Goal: Information Seeking & Learning: Check status

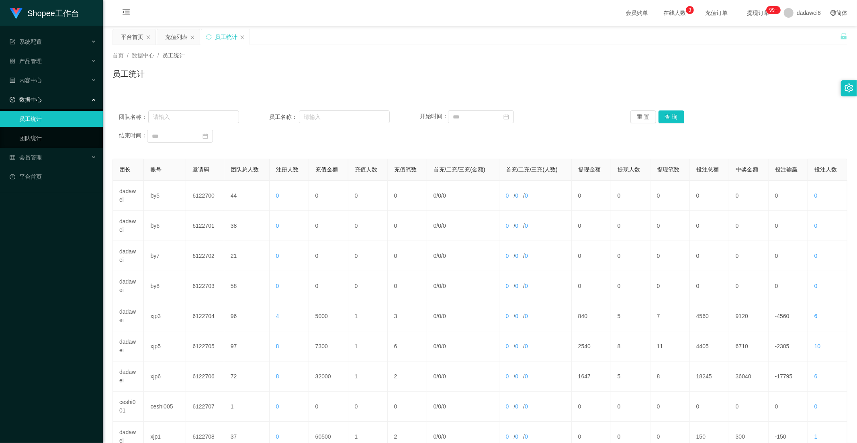
scroll to position [82, 0]
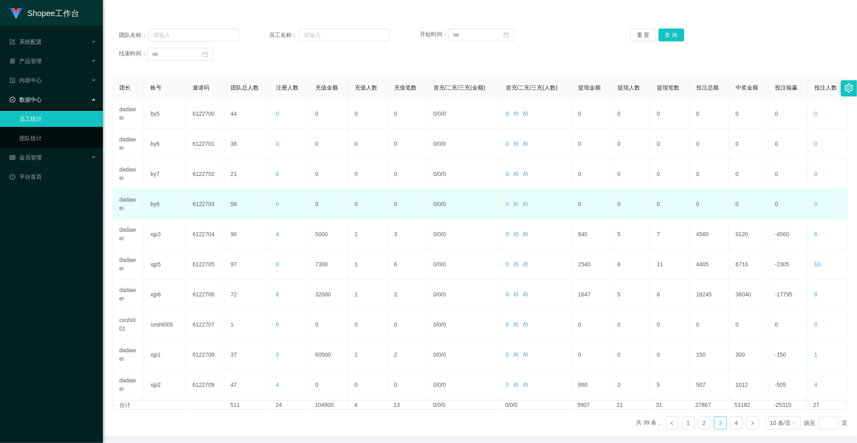
click at [400, 216] on td "0" at bounding box center [407, 204] width 39 height 30
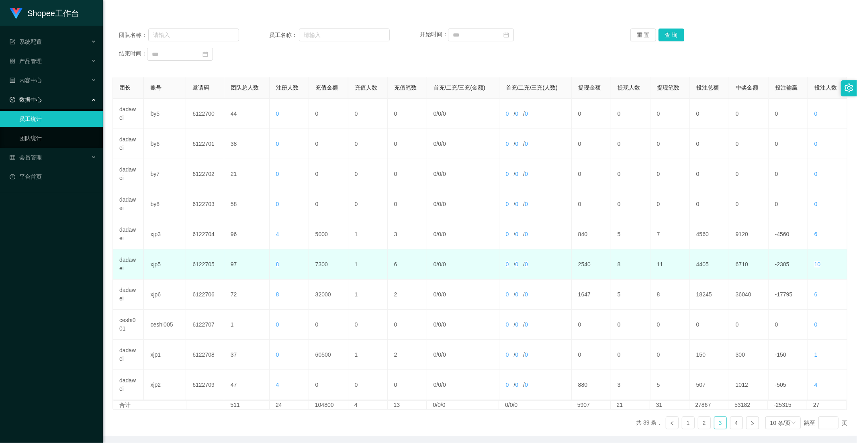
scroll to position [112, 0]
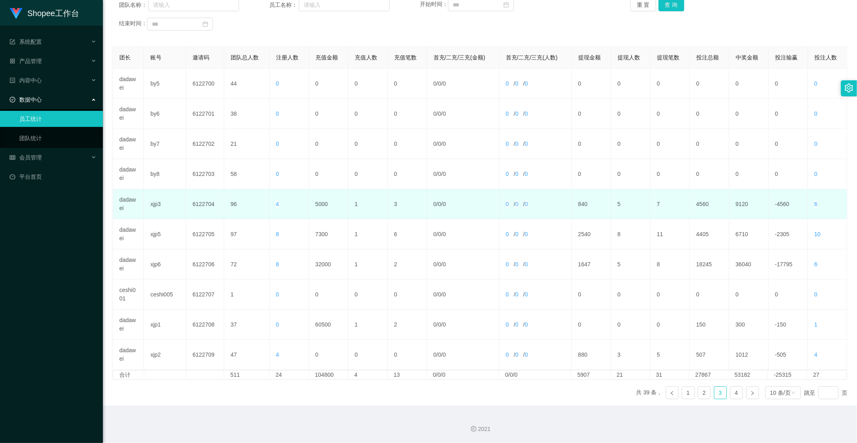
click at [326, 204] on td "5000" at bounding box center [328, 204] width 39 height 30
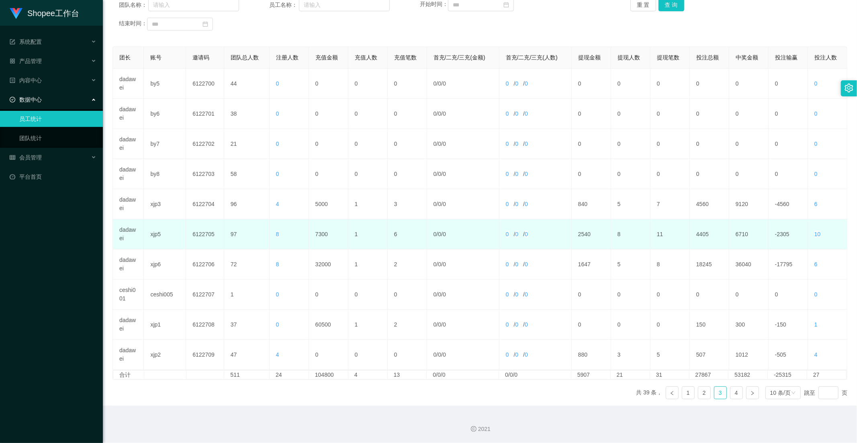
click at [328, 233] on td "7300" at bounding box center [328, 234] width 39 height 30
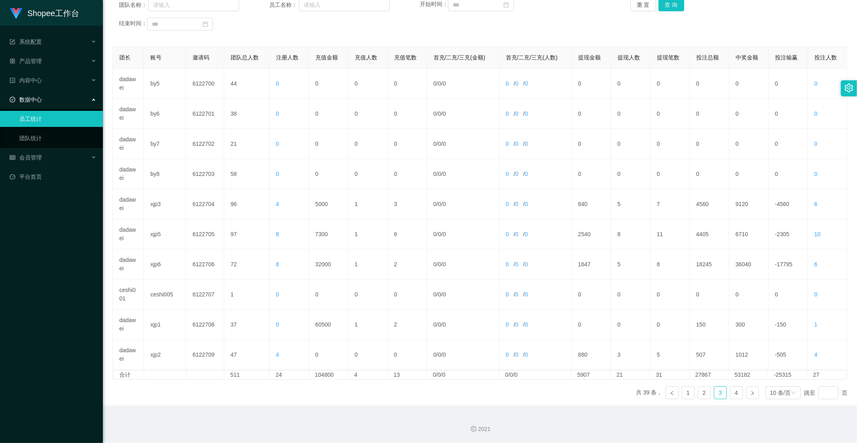
scroll to position [67, 0]
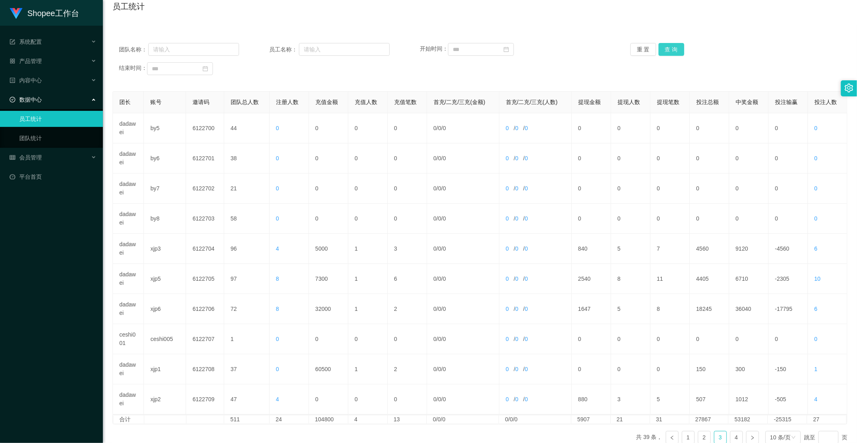
click at [675, 47] on button "查 询" at bounding box center [671, 49] width 26 height 13
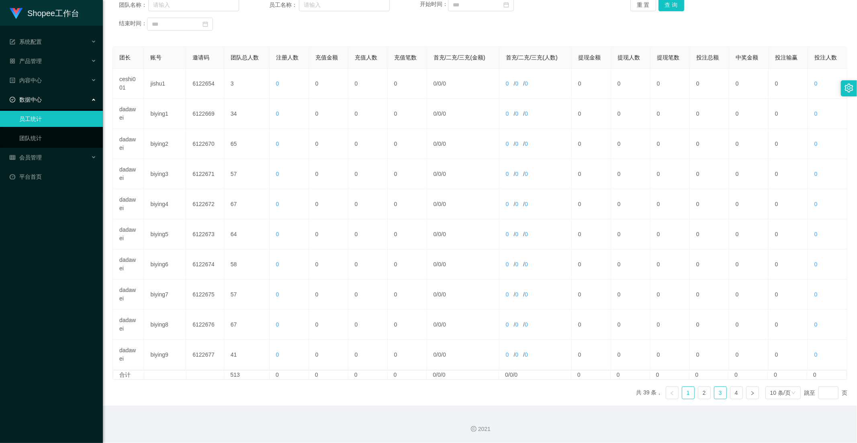
click at [716, 390] on link "3" at bounding box center [720, 393] width 12 height 12
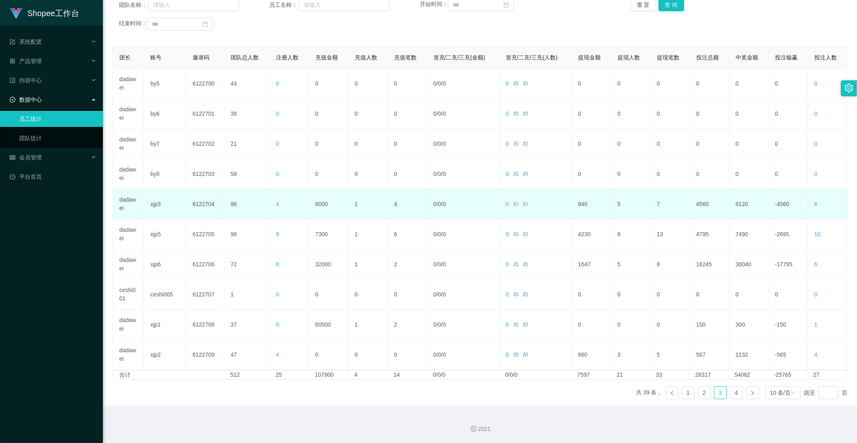
click at [320, 206] on td "8000" at bounding box center [328, 204] width 39 height 30
click at [319, 215] on td "8000" at bounding box center [328, 204] width 39 height 30
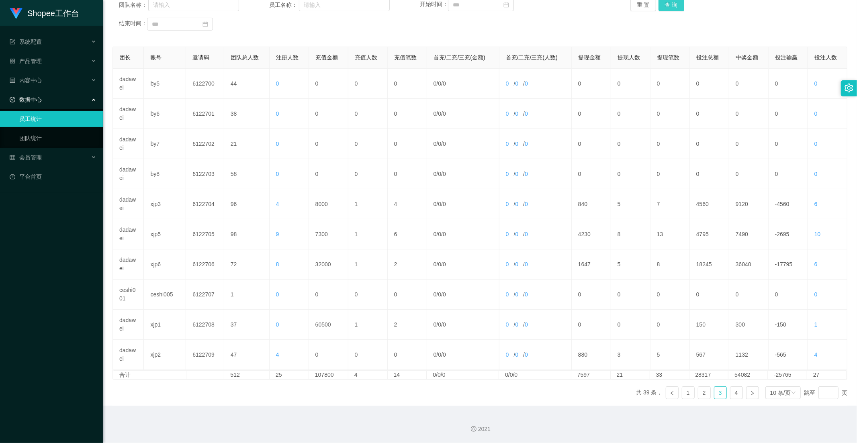
click at [662, 10] on button "查 询" at bounding box center [671, 4] width 26 height 13
click at [719, 390] on link "3" at bounding box center [720, 393] width 12 height 12
click at [732, 393] on link "4" at bounding box center [736, 393] width 12 height 12
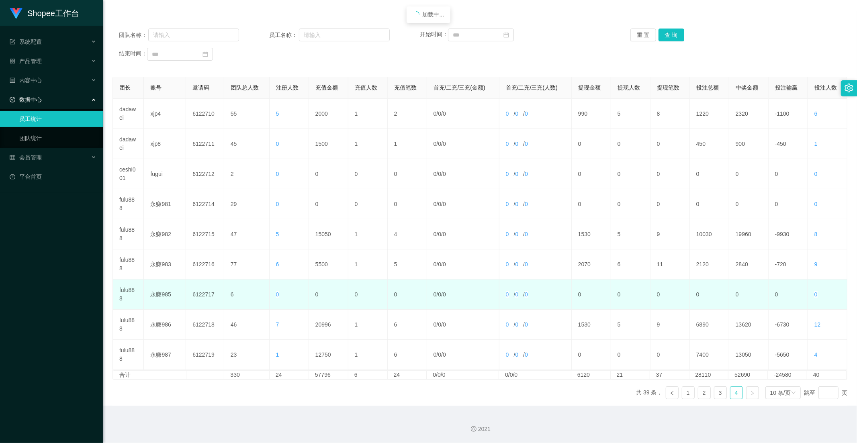
scroll to position [82, 0]
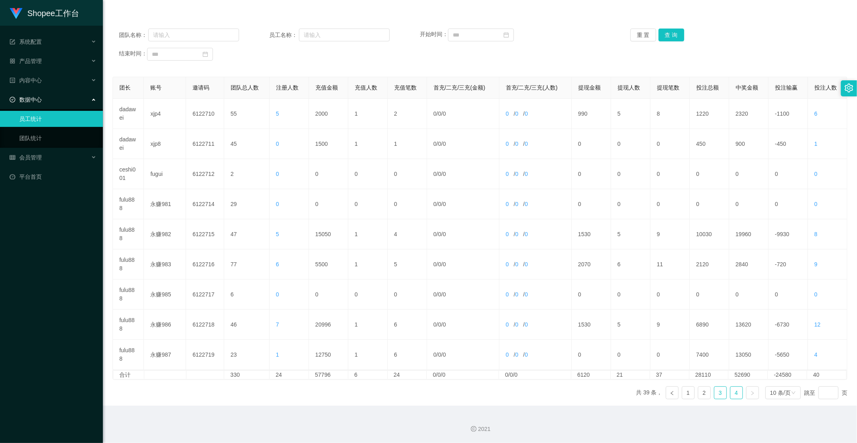
click at [717, 388] on link "3" at bounding box center [720, 393] width 12 height 12
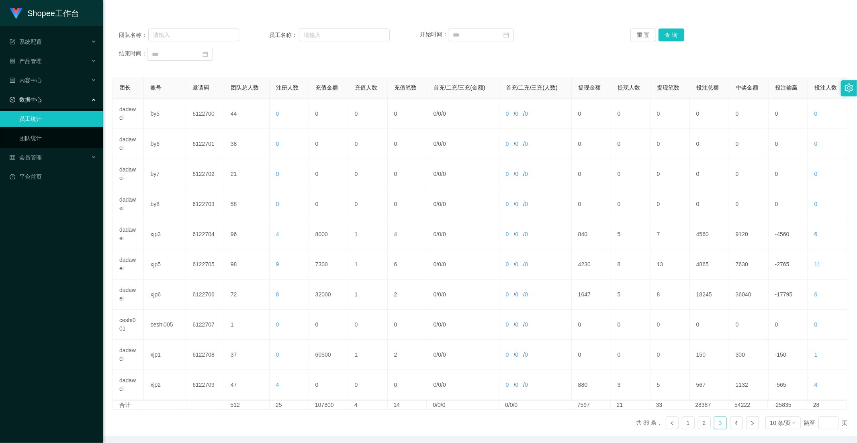
scroll to position [0, 0]
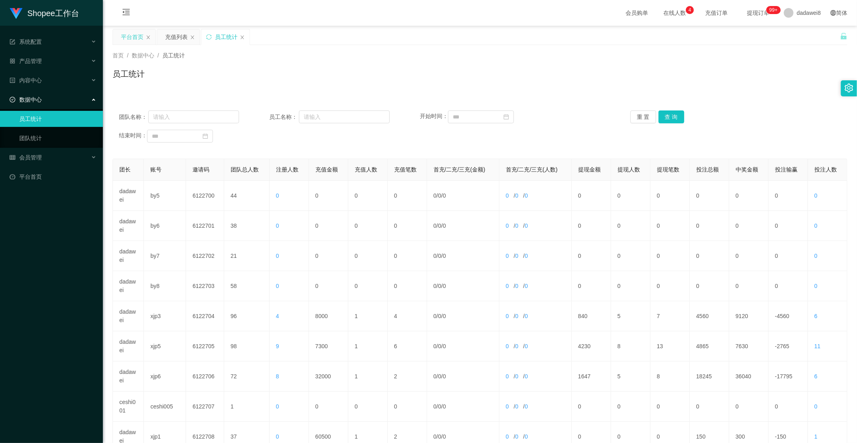
click at [137, 39] on div "平台首页" at bounding box center [132, 36] width 22 height 15
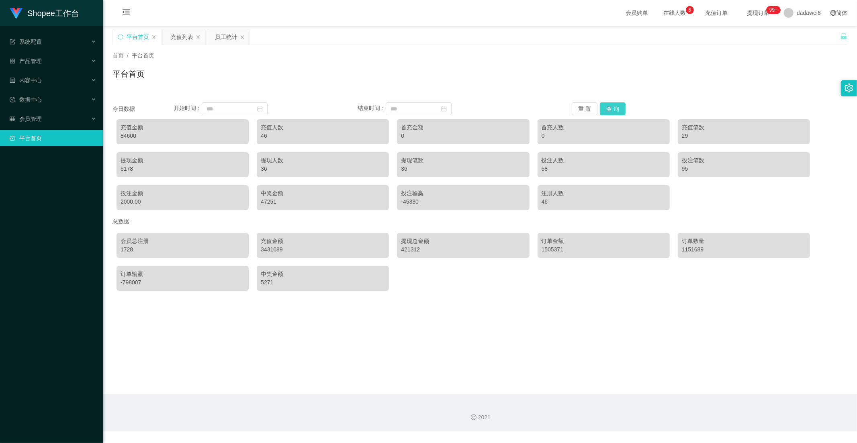
click at [607, 110] on button "查 询" at bounding box center [613, 108] width 26 height 13
click at [174, 35] on div "充值列表" at bounding box center [182, 36] width 22 height 15
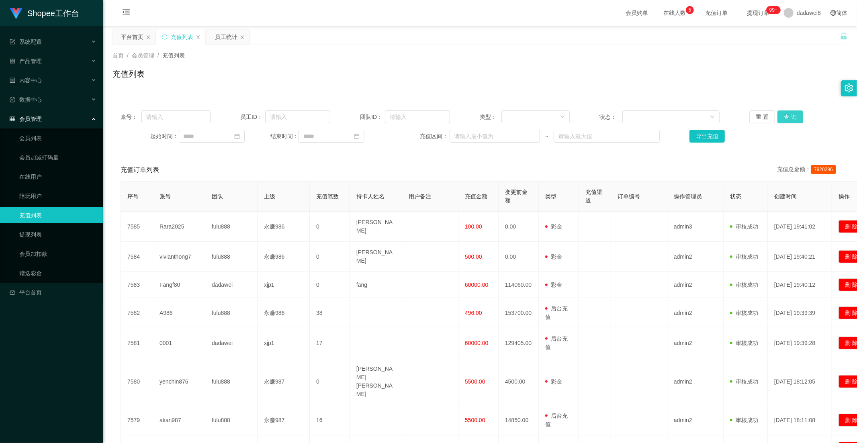
click at [777, 115] on button "查 询" at bounding box center [790, 116] width 26 height 13
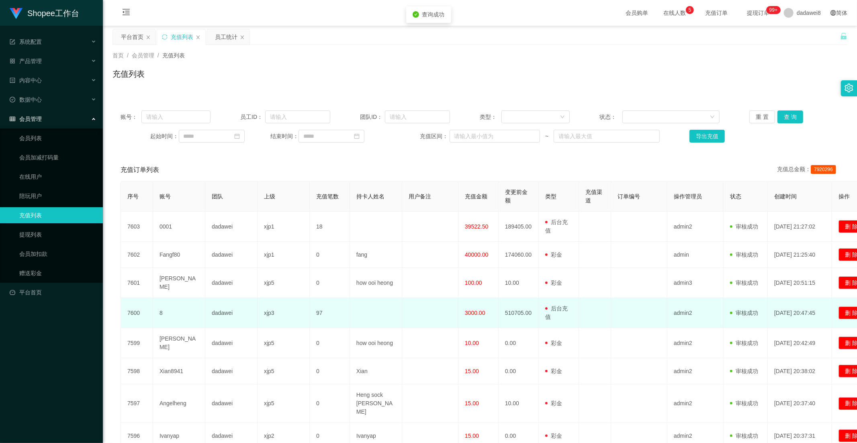
click at [468, 311] on span "3000.00" at bounding box center [475, 313] width 20 height 6
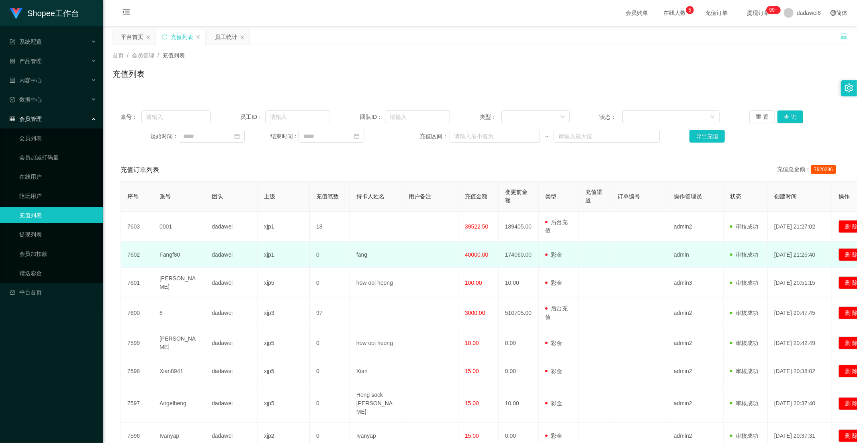
click at [468, 258] on td "40000.00" at bounding box center [478, 255] width 40 height 26
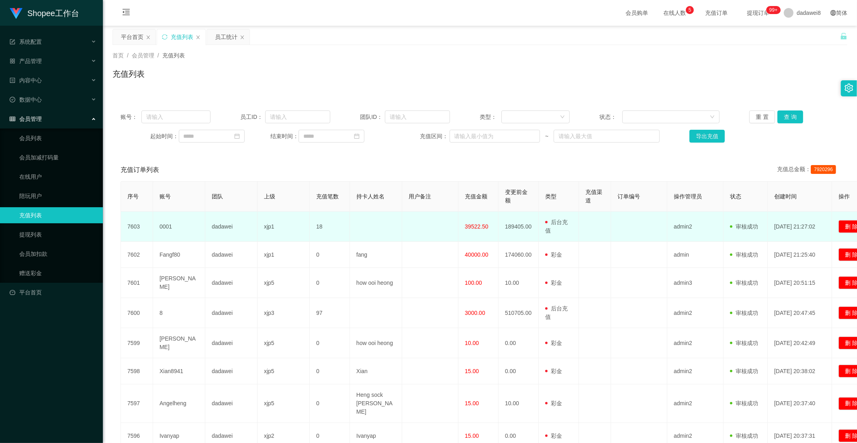
click at [469, 229] on span "39522.50" at bounding box center [476, 226] width 23 height 6
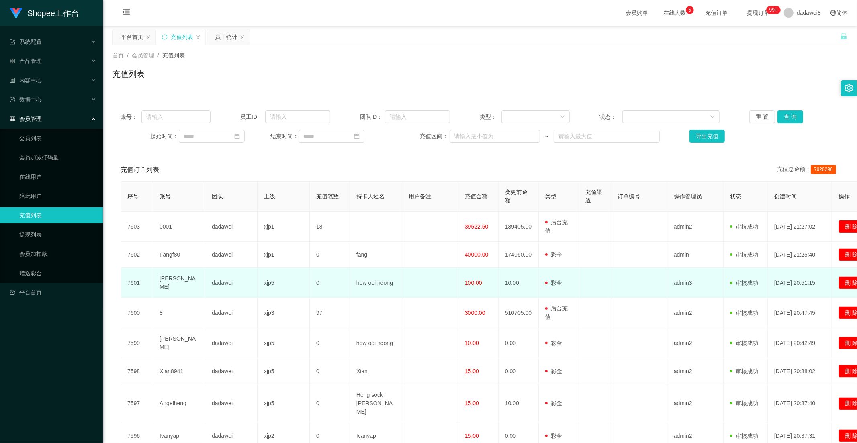
scroll to position [89, 0]
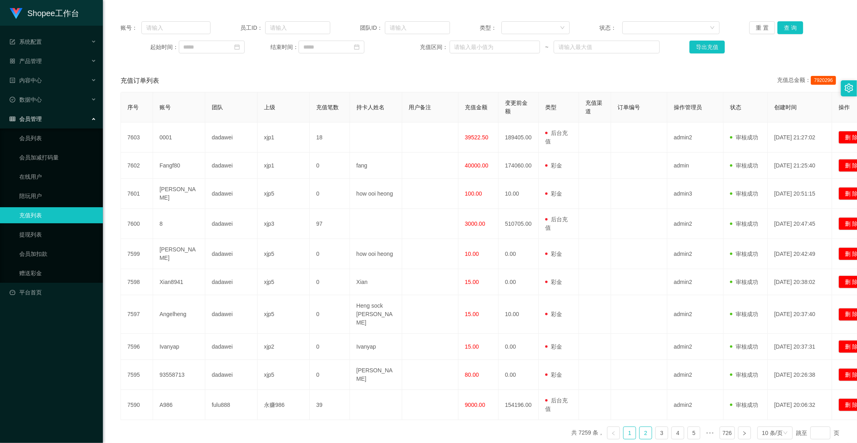
click at [639, 427] on link "2" at bounding box center [645, 433] width 12 height 12
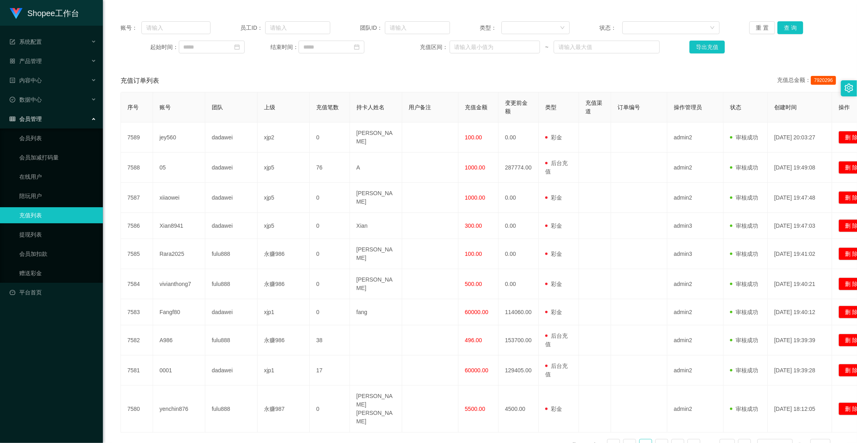
scroll to position [0, 0]
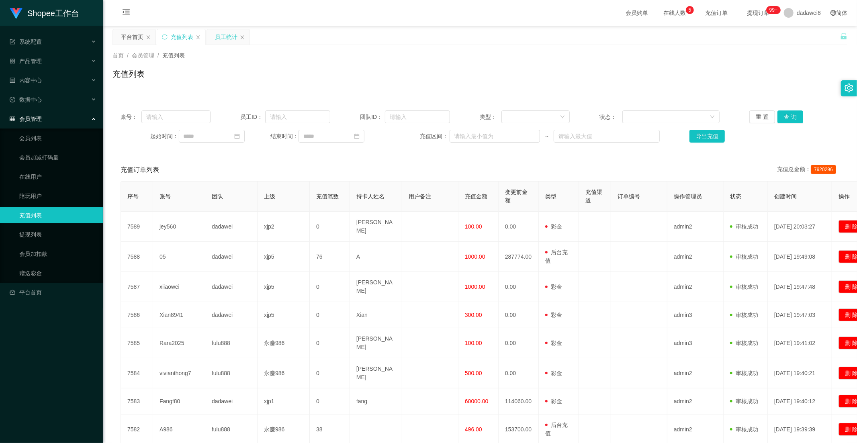
click at [216, 42] on div "员工统计" at bounding box center [226, 36] width 22 height 15
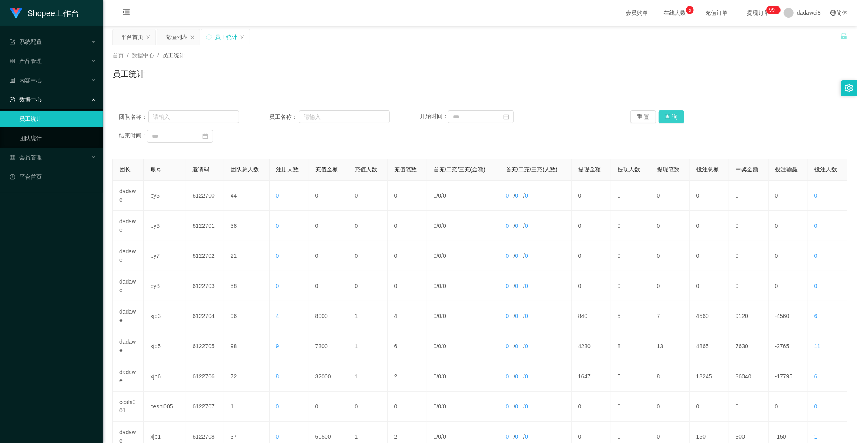
click at [671, 117] on button "查 询" at bounding box center [671, 116] width 26 height 13
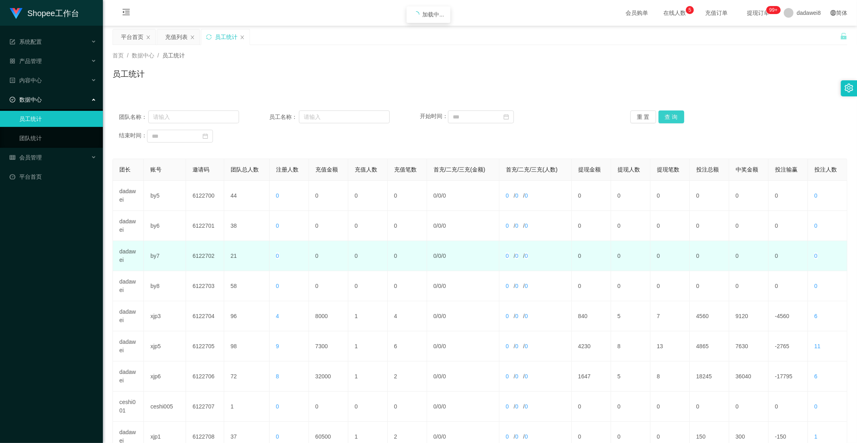
scroll to position [112, 0]
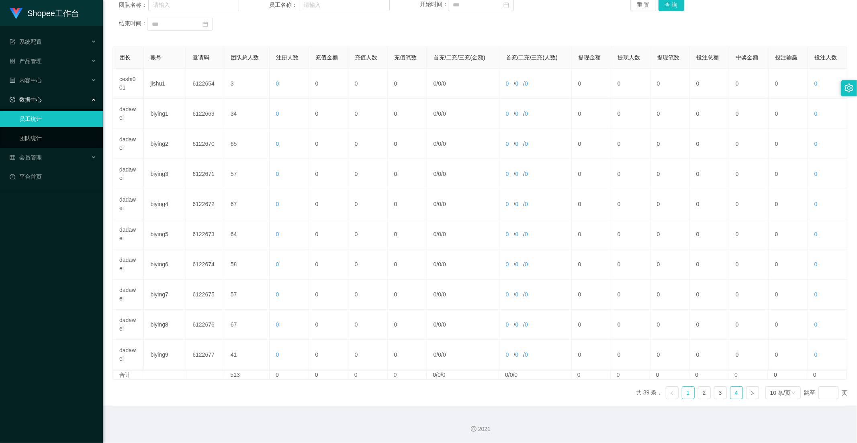
click at [735, 394] on link "4" at bounding box center [736, 393] width 12 height 12
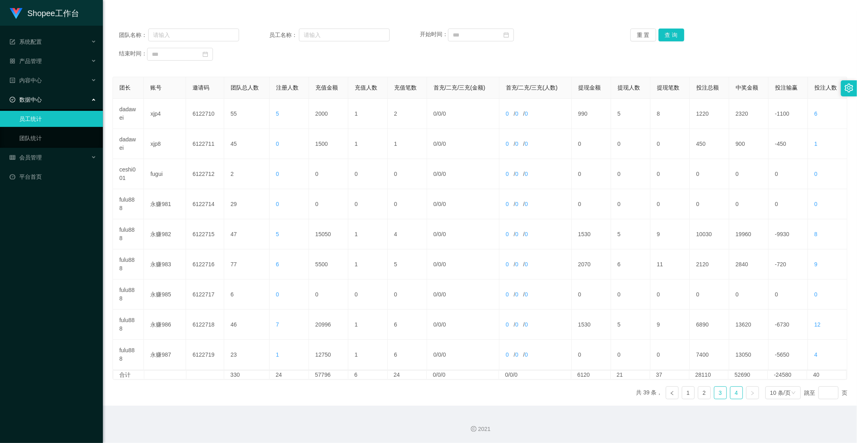
click at [714, 394] on link "3" at bounding box center [720, 393] width 12 height 12
